Goal: Transaction & Acquisition: Obtain resource

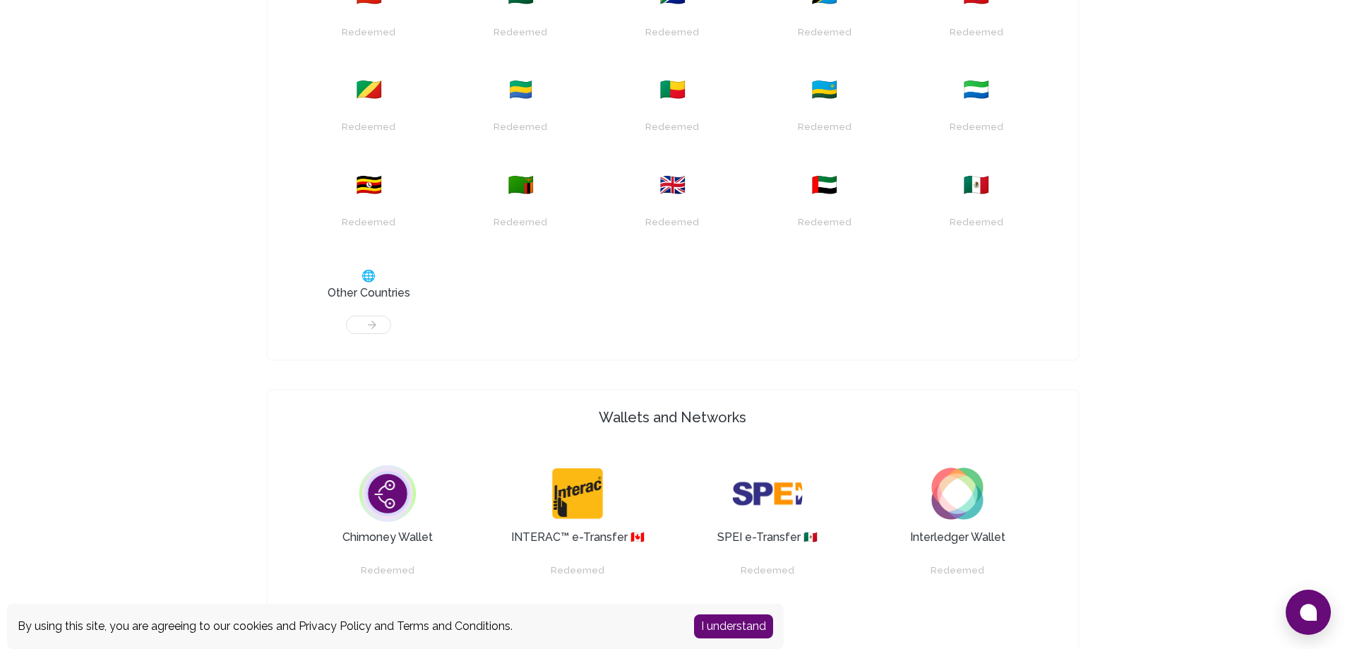
scroll to position [706, 0]
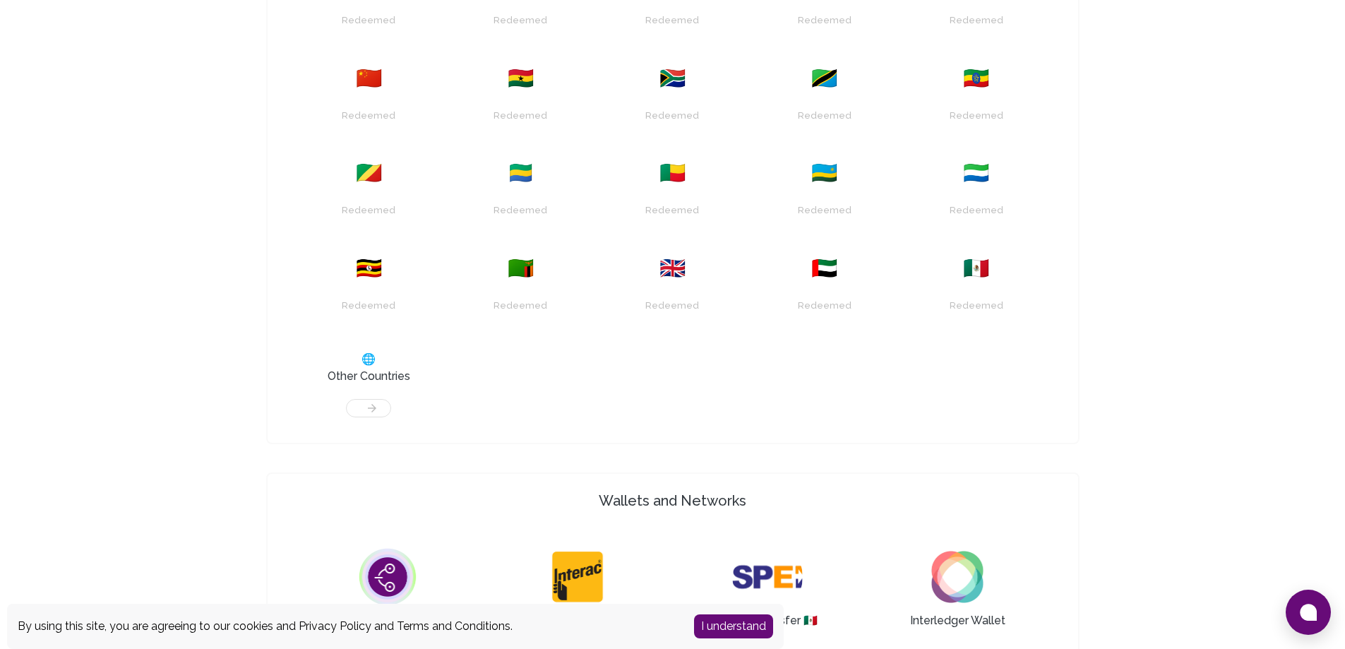
click at [361, 356] on div "🌐 Other Countries" at bounding box center [368, 368] width 135 height 34
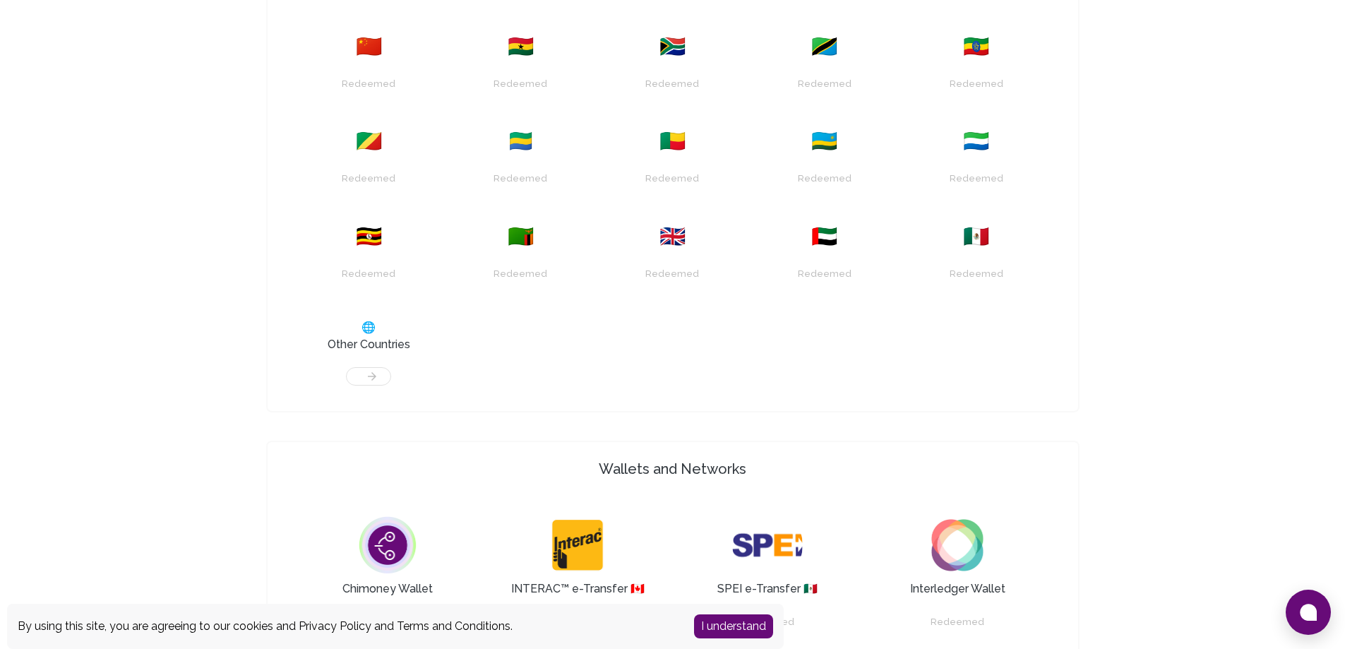
scroll to position [776, 0]
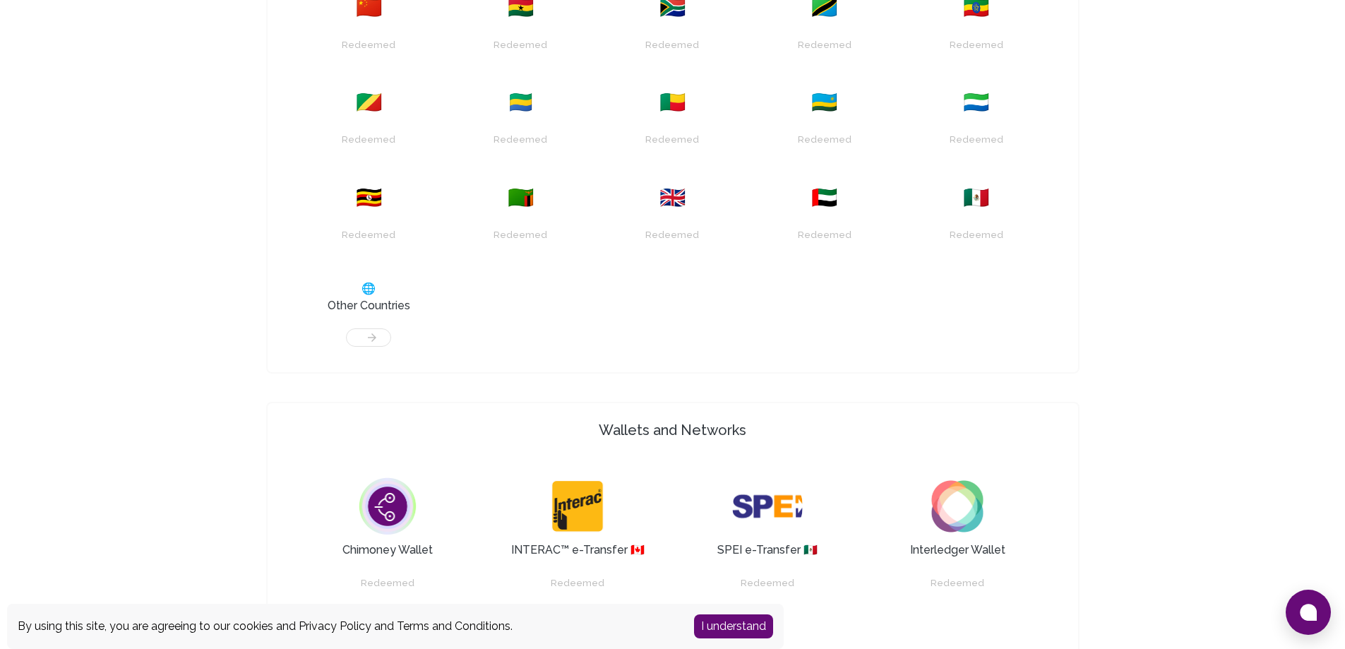
click at [366, 292] on span "🌐" at bounding box center [368, 288] width 14 height 17
click at [367, 196] on span "🇺🇬" at bounding box center [369, 197] width 26 height 25
click at [376, 306] on h3 "Other Countries" at bounding box center [369, 305] width 83 height 17
drag, startPoint x: 371, startPoint y: 344, endPoint x: 435, endPoint y: 333, distance: 64.4
click at [425, 343] on div at bounding box center [368, 330] width 135 height 32
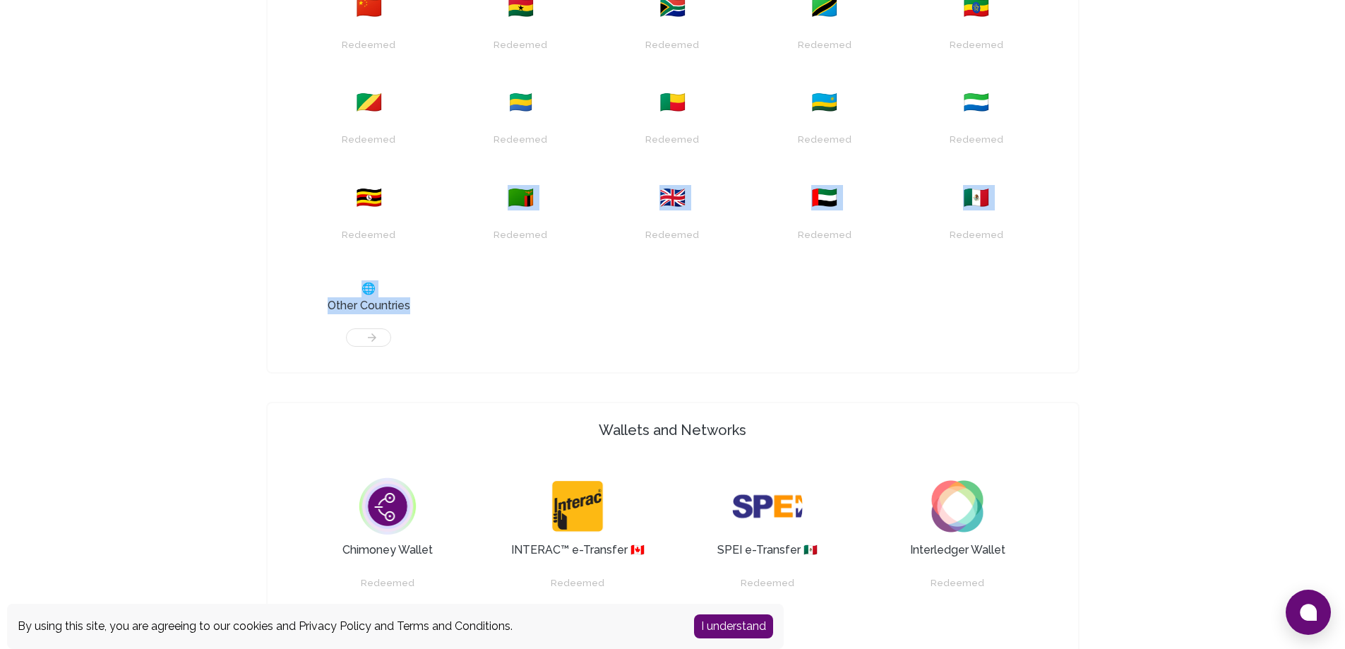
drag, startPoint x: 406, startPoint y: 295, endPoint x: 268, endPoint y: 229, distance: 153.1
click at [258, 217] on div "Bank 🇺🇸 Redeemed 🇮🇳 Redeemed 🇳🇬 Redeemed 🇨🇦 Redeemed 🇰🇪 Redeemed 🇨🇳 Redeemed 🇬🇭…" at bounding box center [672, 442] width 847 height 1223
click at [352, 276] on div "🌐 Other Countries" at bounding box center [368, 313] width 135 height 83
drag, startPoint x: 380, startPoint y: 296, endPoint x: 367, endPoint y: 285, distance: 16.5
click at [379, 296] on div "🌐 Other Countries" at bounding box center [368, 297] width 135 height 34
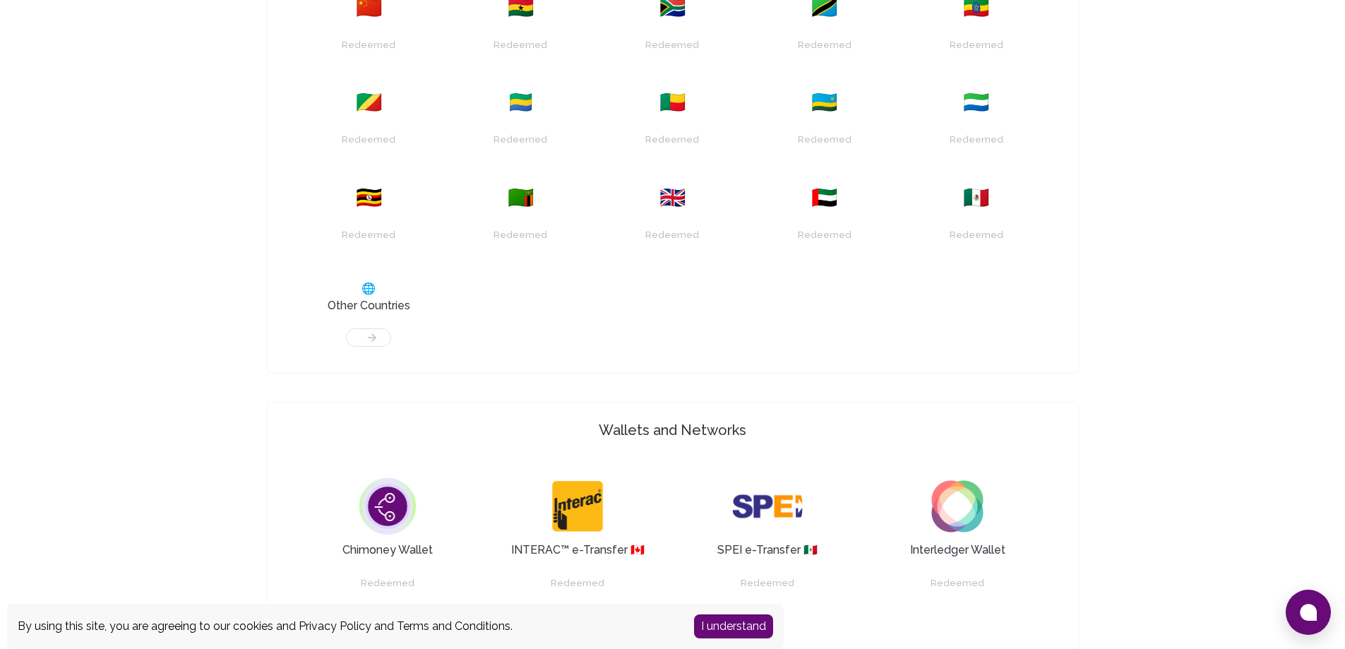
click at [367, 284] on span "🌐" at bounding box center [368, 288] width 14 height 17
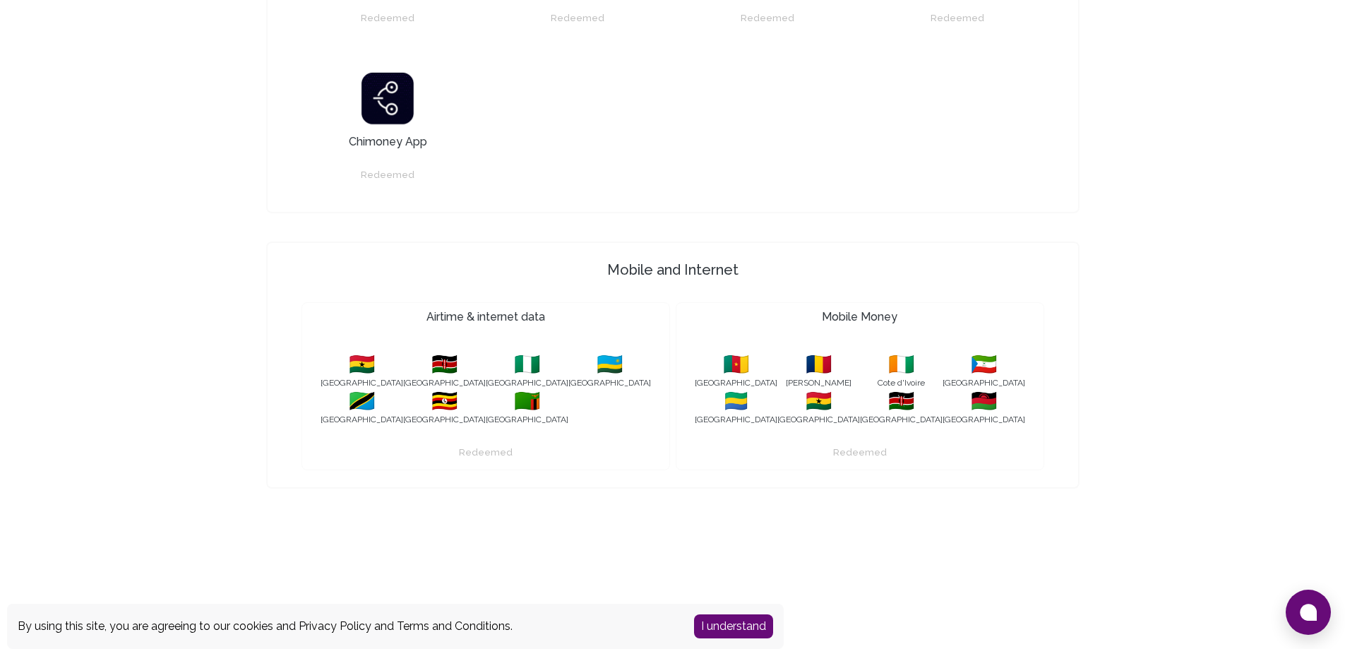
scroll to position [1342, 0]
drag, startPoint x: 354, startPoint y: 165, endPoint x: 546, endPoint y: 193, distance: 193.4
click at [540, 192] on div "Chimoney Wallet Redeemed INTERAC™ e-Transfer 🇨🇦 Redeemed SPEI e-Transfer 🇲🇽 Red…" at bounding box center [672, 46] width 765 height 320
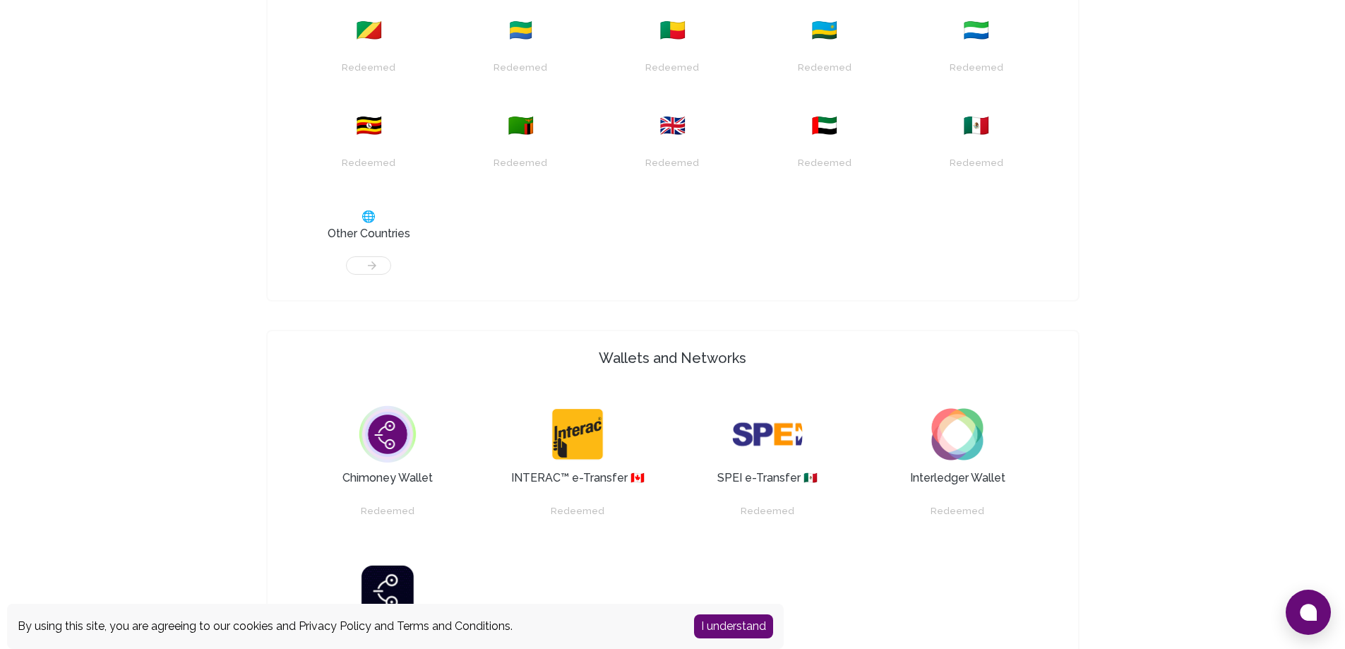
scroll to position [848, 0]
drag, startPoint x: 347, startPoint y: 159, endPoint x: 428, endPoint y: 162, distance: 80.5
click at [409, 161] on div "Redeemed" at bounding box center [368, 157] width 135 height 36
